Goal: Task Accomplishment & Management: Complete application form

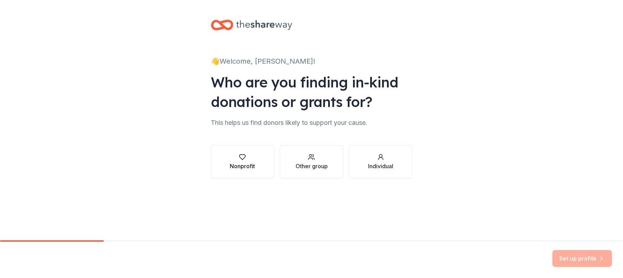
click at [241, 158] on icon "button" at bounding box center [242, 157] width 6 height 5
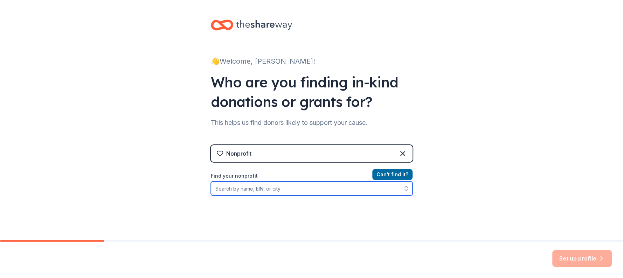
click at [245, 187] on input "Find your nonprofit" at bounding box center [312, 189] width 202 height 14
click at [247, 191] on input "lama [GEOGRAPHIC_DATA]" at bounding box center [312, 189] width 202 height 14
click at [240, 190] on input "lama [GEOGRAPHIC_DATA]" at bounding box center [312, 189] width 202 height 14
click at [403, 189] on icon "button" at bounding box center [406, 188] width 7 height 7
type input "lama [GEOGRAPHIC_DATA]"
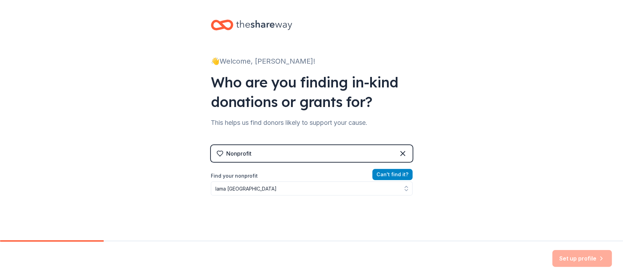
click at [393, 174] on button "Can ' t find it?" at bounding box center [392, 174] width 40 height 11
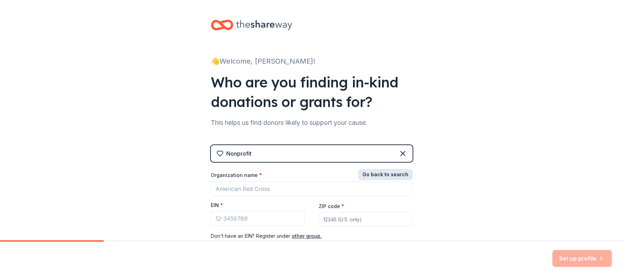
click at [389, 175] on button "Go back to search" at bounding box center [385, 174] width 54 height 11
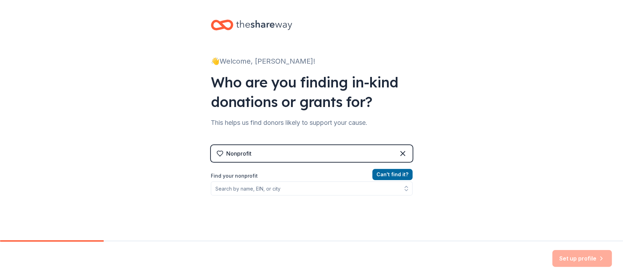
click at [570, 258] on div "Set up profile" at bounding box center [582, 258] width 60 height 17
click at [398, 156] on icon at bounding box center [402, 153] width 8 height 8
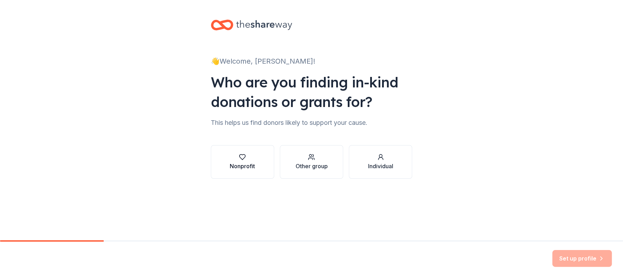
click at [256, 161] on button "Nonprofit" at bounding box center [242, 162] width 63 height 34
